Goal: Information Seeking & Learning: Understand process/instructions

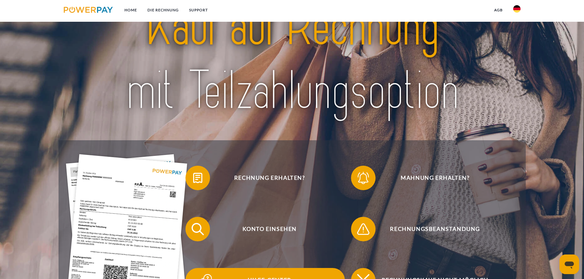
scroll to position [92, 0]
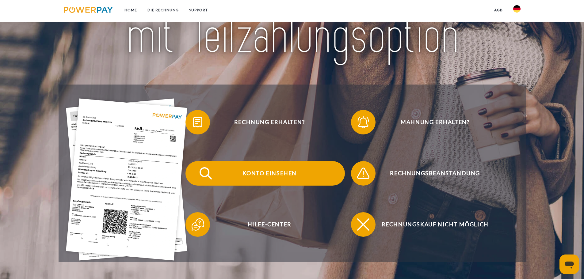
click at [269, 173] on span "Konto einsehen" at bounding box center [269, 173] width 150 height 25
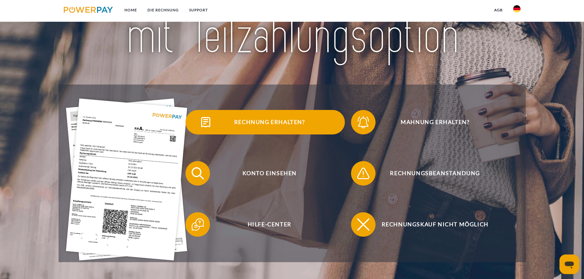
click at [280, 122] on span "Rechnung erhalten?" at bounding box center [269, 122] width 150 height 25
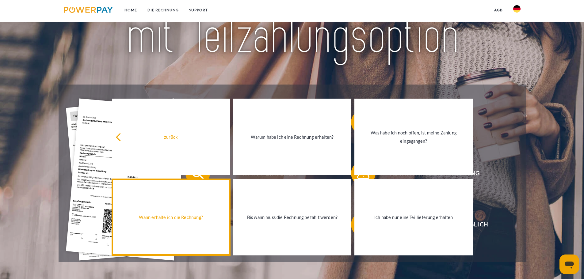
click at [169, 220] on div "Wann erhalte ich die Rechnung?" at bounding box center [171, 217] width 111 height 8
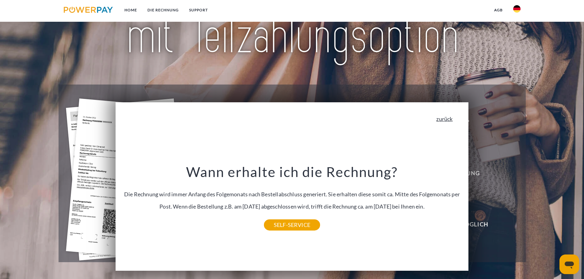
click at [453, 120] on link "zurück" at bounding box center [444, 119] width 16 height 6
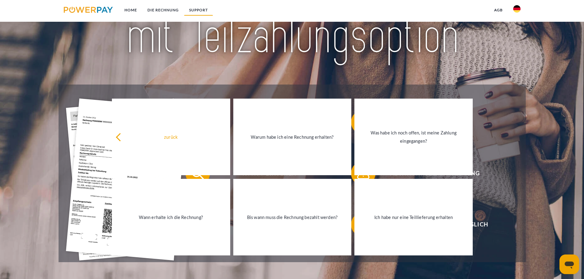
click at [195, 10] on link "SUPPORT" at bounding box center [198, 10] width 29 height 11
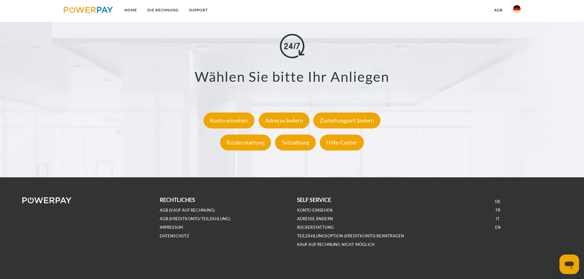
scroll to position [1137, 0]
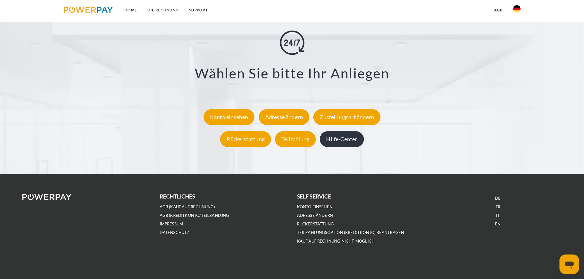
click at [344, 143] on div "Hilfe-Center" at bounding box center [342, 139] width 44 height 16
click at [206, 10] on link "SUPPORT" at bounding box center [198, 10] width 29 height 11
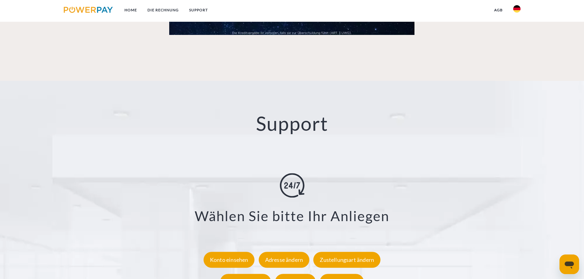
scroll to position [922, 0]
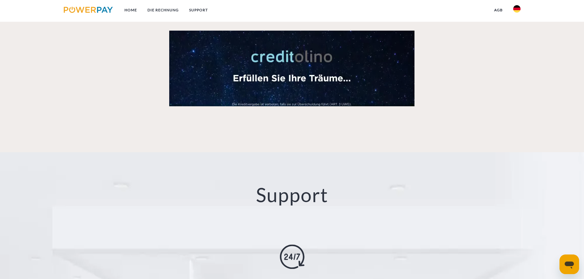
click at [517, 8] on img at bounding box center [516, 8] width 7 height 7
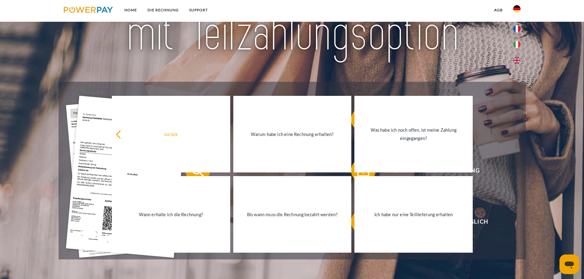
scroll to position [92, 0]
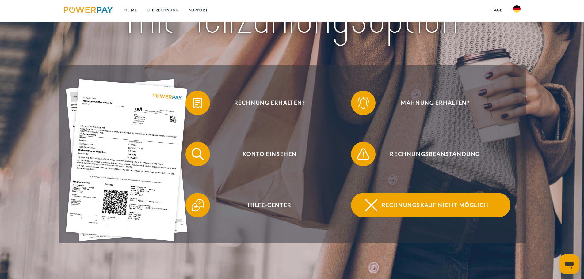
scroll to position [153, 0]
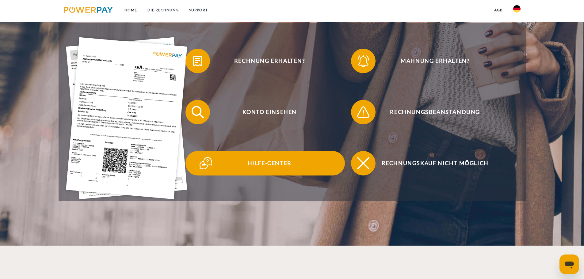
click at [270, 162] on span "Hilfe-Center" at bounding box center [269, 163] width 150 height 25
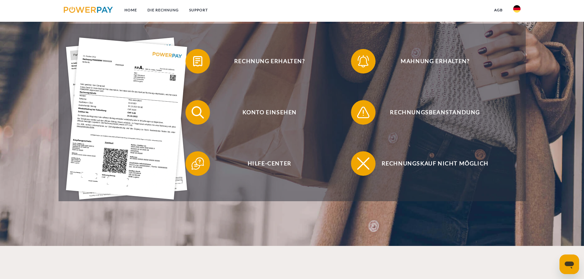
scroll to position [153, 0]
click at [197, 9] on link "SUPPORT" at bounding box center [198, 10] width 29 height 11
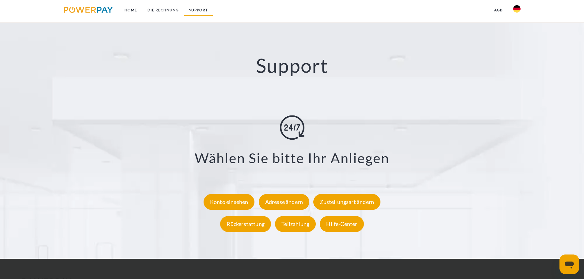
scroll to position [1075, 0]
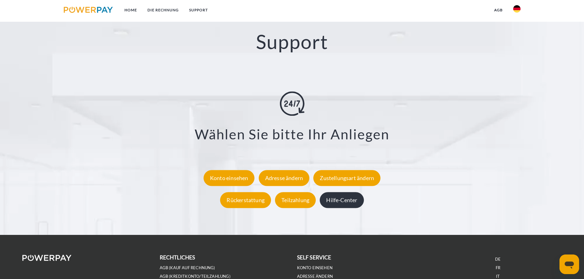
click at [342, 200] on div "Hilfe-Center" at bounding box center [342, 200] width 44 height 16
